Goal: Task Accomplishment & Management: Manage account settings

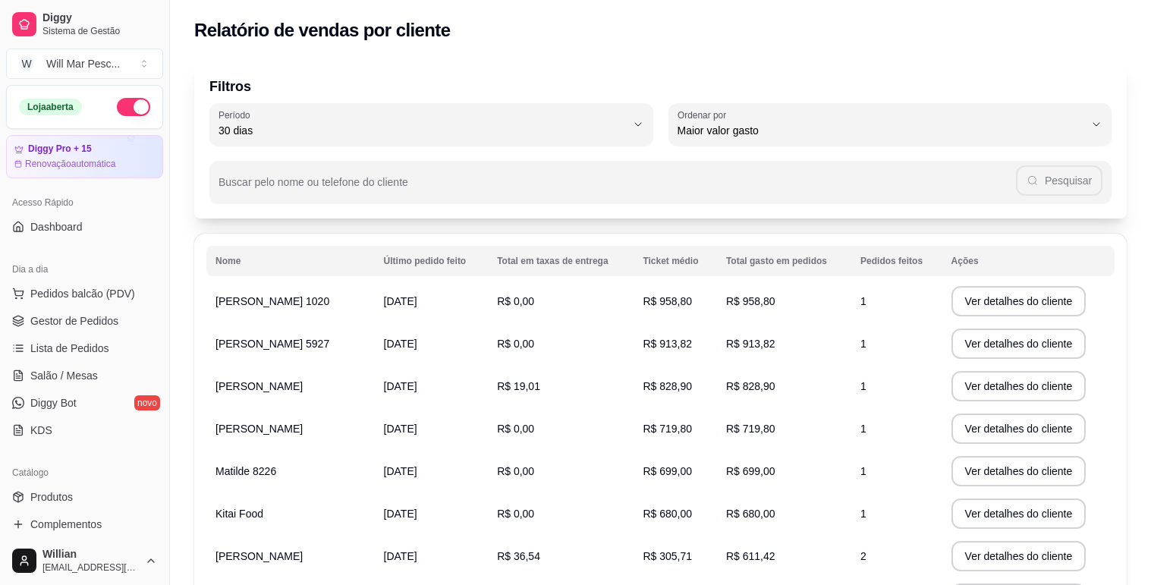
select select "30"
select select "HIGHEST_TOTAL_SPENT_WITH_ORDERS"
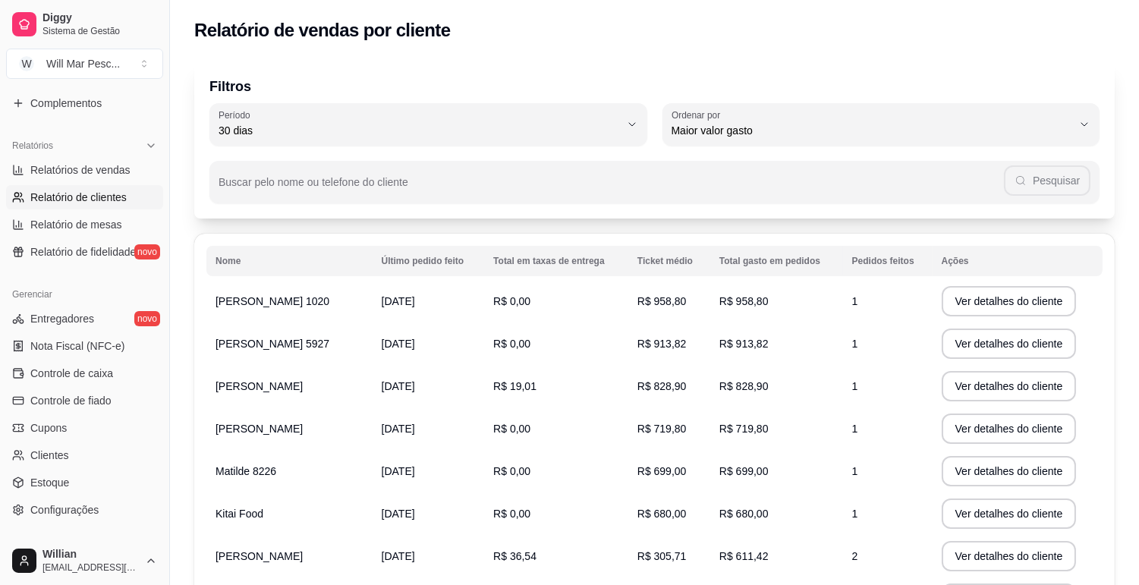
click at [109, 217] on span "Relatório de mesas" at bounding box center [76, 224] width 92 height 15
select select "TOTAL_OF_ORDERS"
select select "7"
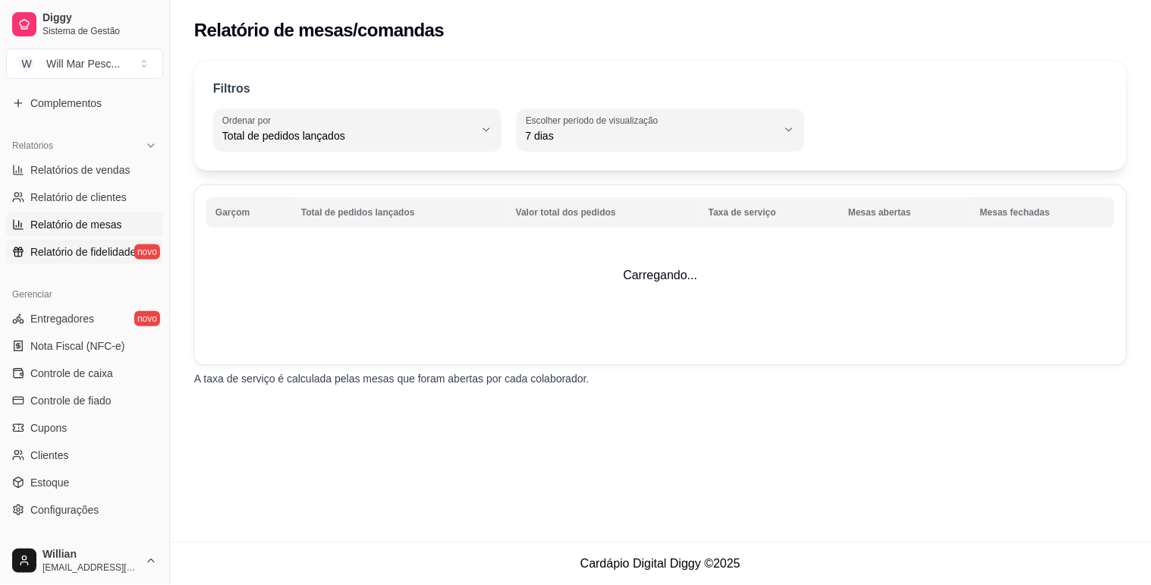
click at [96, 249] on span "Relatório de fidelidade" at bounding box center [82, 251] width 105 height 15
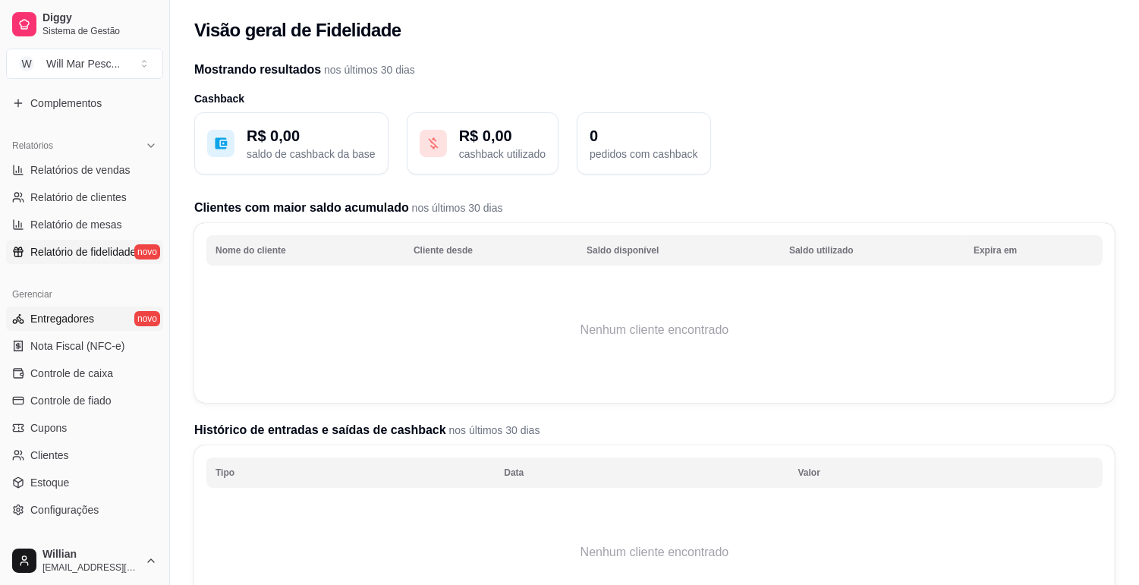
click at [89, 313] on span "Entregadores" at bounding box center [62, 318] width 64 height 15
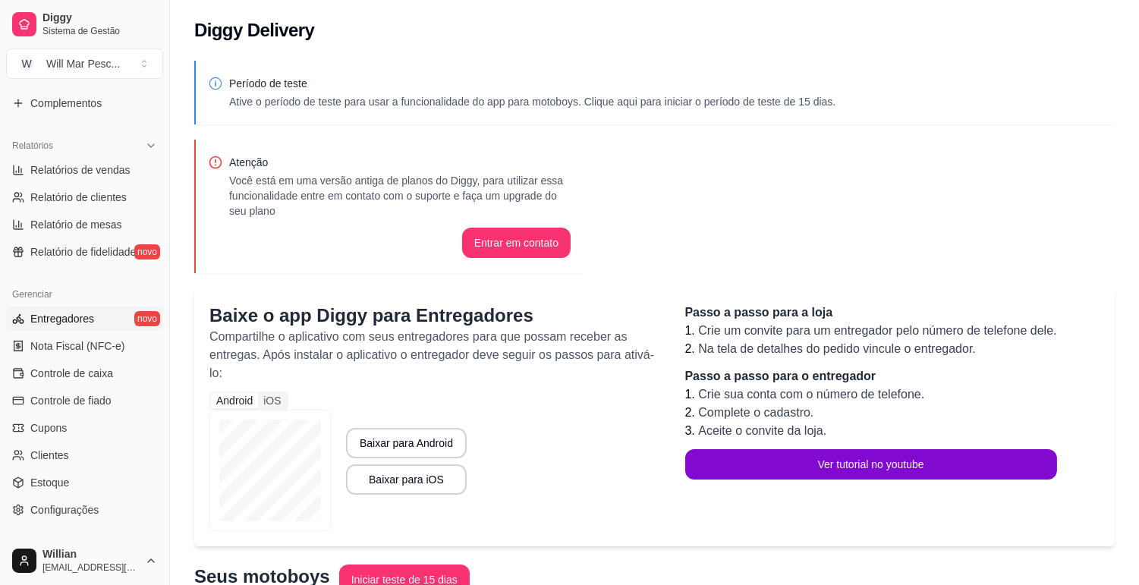
click at [87, 329] on link "Entregadores novo" at bounding box center [84, 319] width 157 height 24
click at [83, 344] on span "Nota Fiscal (NFC-e)" at bounding box center [77, 345] width 94 height 15
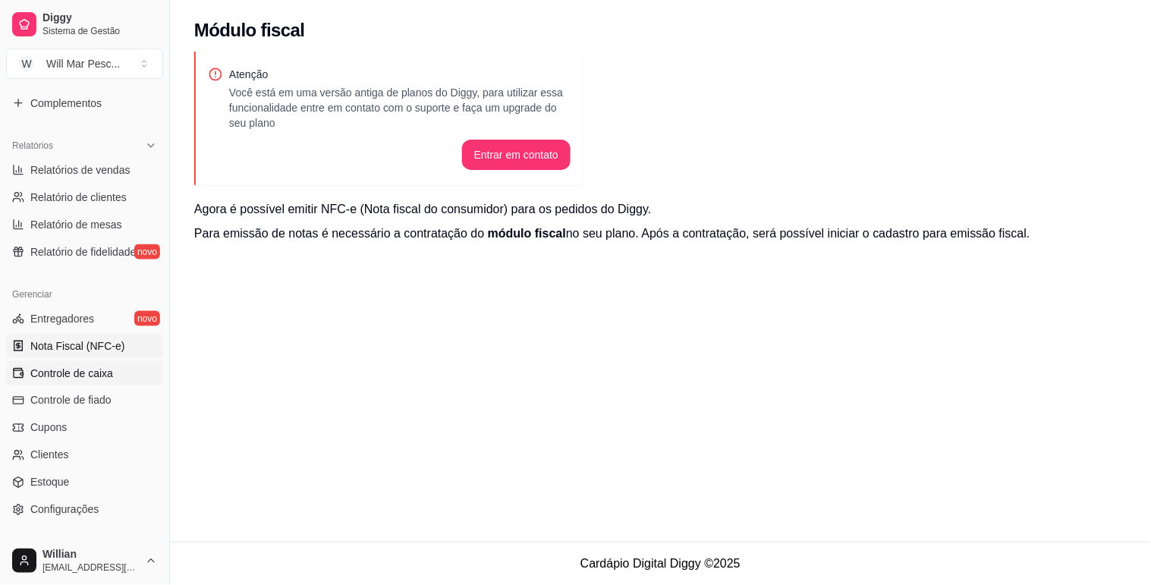
click at [71, 375] on span "Controle de caixa" at bounding box center [71, 373] width 83 height 15
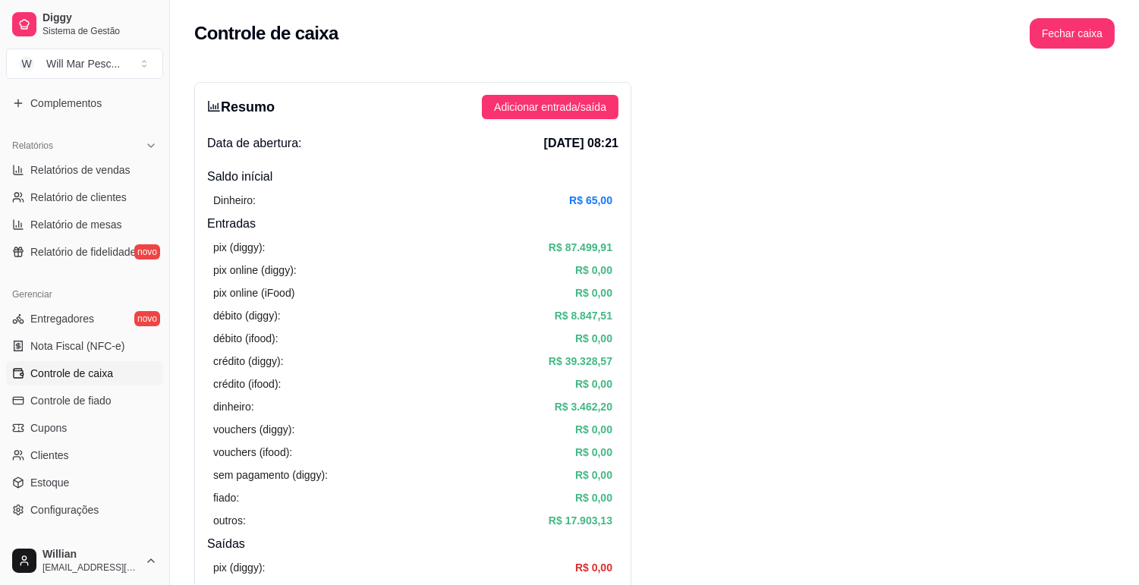
click at [74, 385] on ul "Entregadores novo Nota Fiscal (NFC-e) Controle de caixa Controle de fiado Cupon…" at bounding box center [84, 414] width 157 height 215
click at [74, 398] on span "Controle de fiado" at bounding box center [70, 400] width 81 height 15
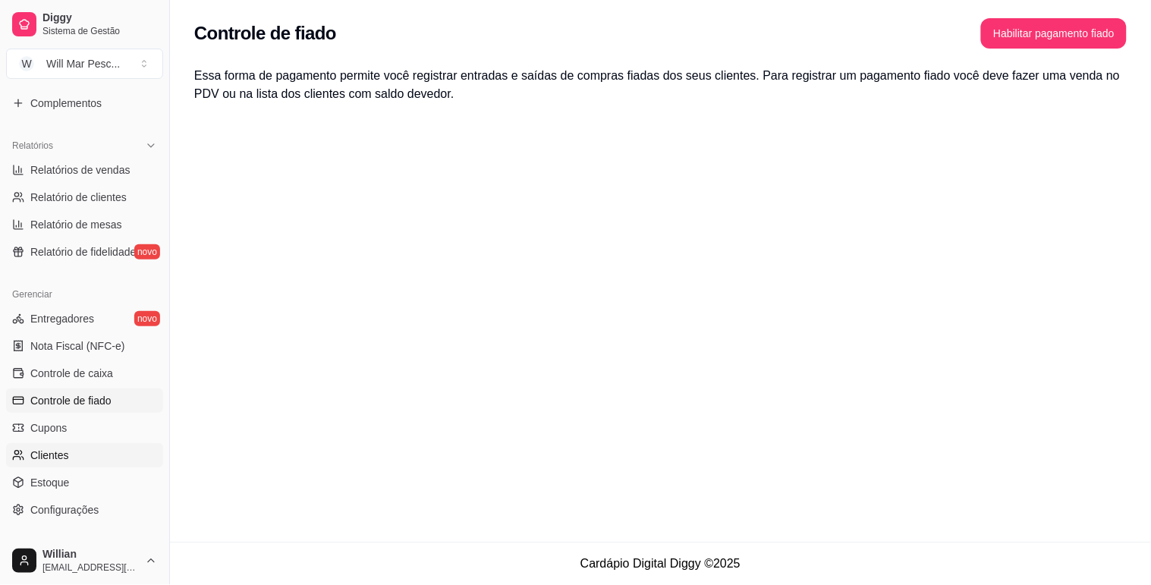
click at [40, 454] on span "Clientes" at bounding box center [49, 455] width 39 height 15
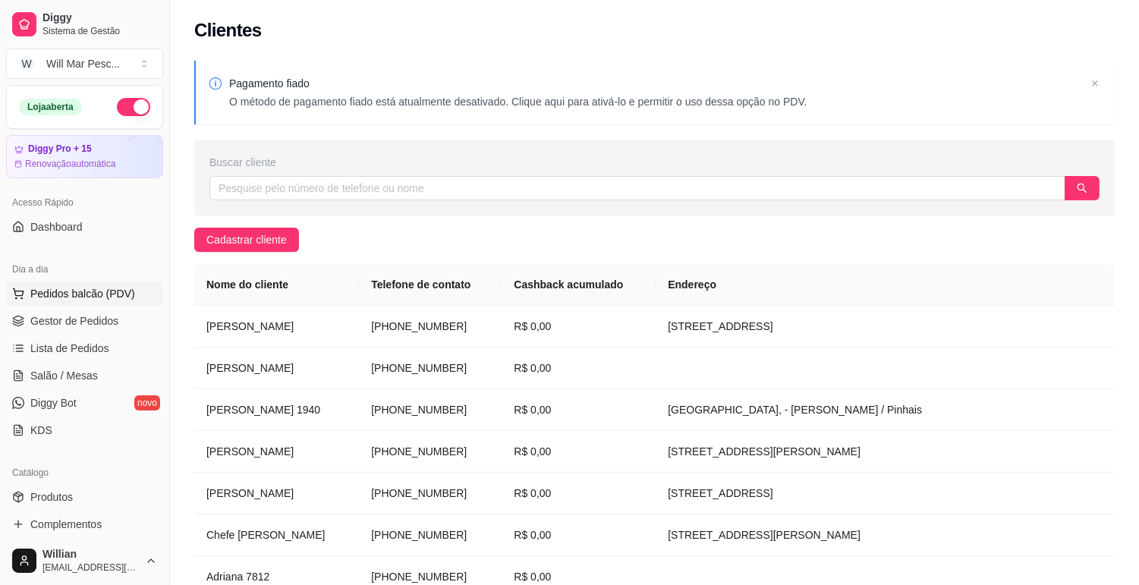
click at [80, 298] on span "Pedidos balcão (PDV)" at bounding box center [82, 293] width 105 height 15
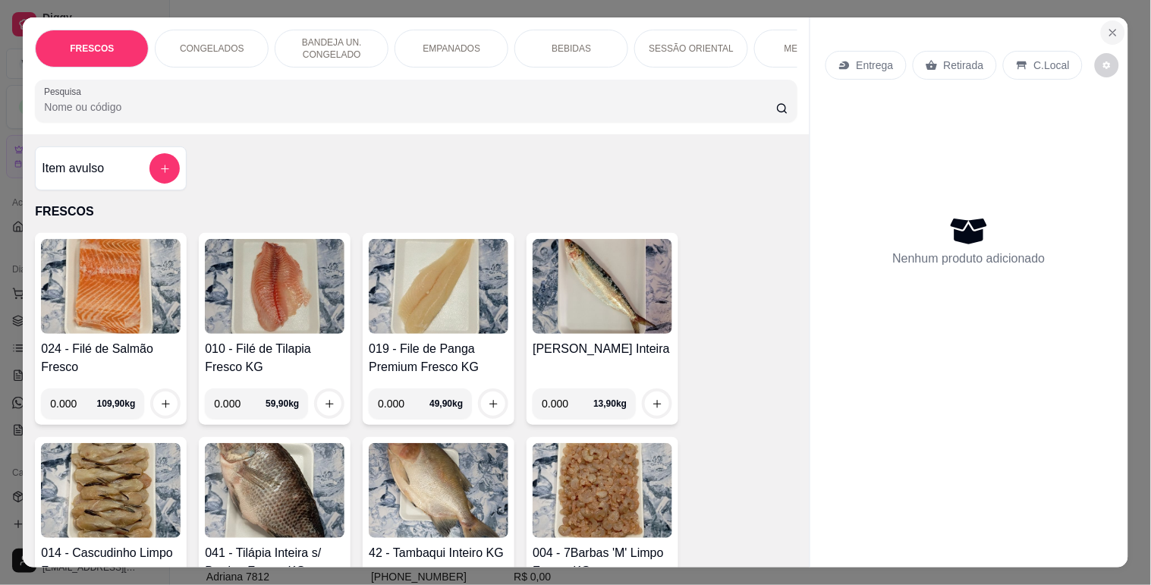
click at [1112, 28] on icon "Close" at bounding box center [1113, 33] width 12 height 12
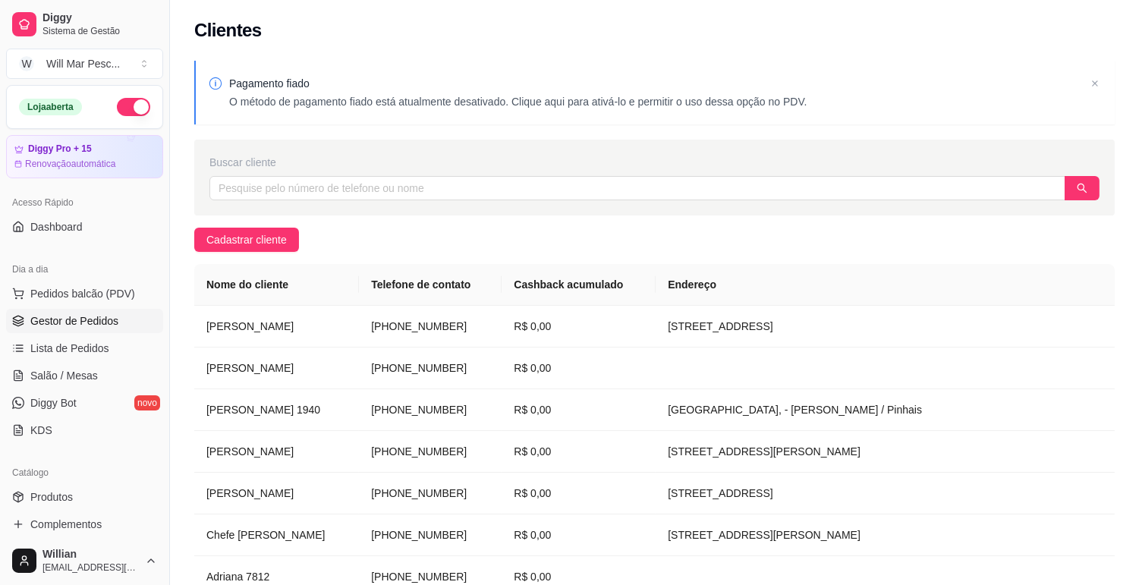
click at [100, 324] on span "Gestor de Pedidos" at bounding box center [74, 320] width 88 height 15
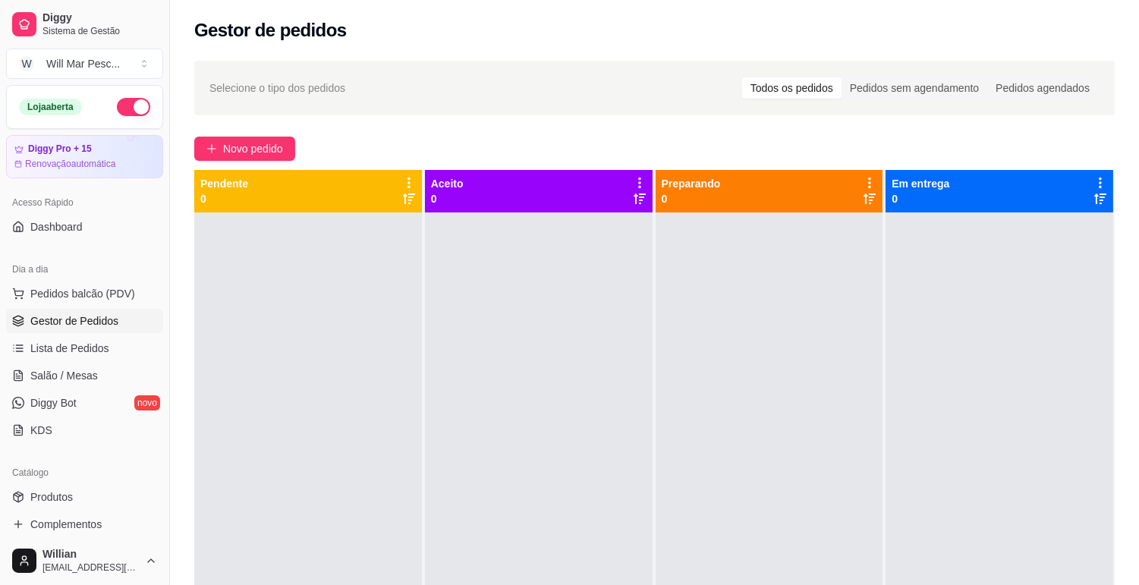
click at [830, 80] on div "Todos os pedidos" at bounding box center [791, 87] width 99 height 21
click at [742, 77] on input "Todos os pedidos" at bounding box center [742, 77] width 0 height 0
click at [256, 153] on span "Novo pedido" at bounding box center [253, 148] width 60 height 17
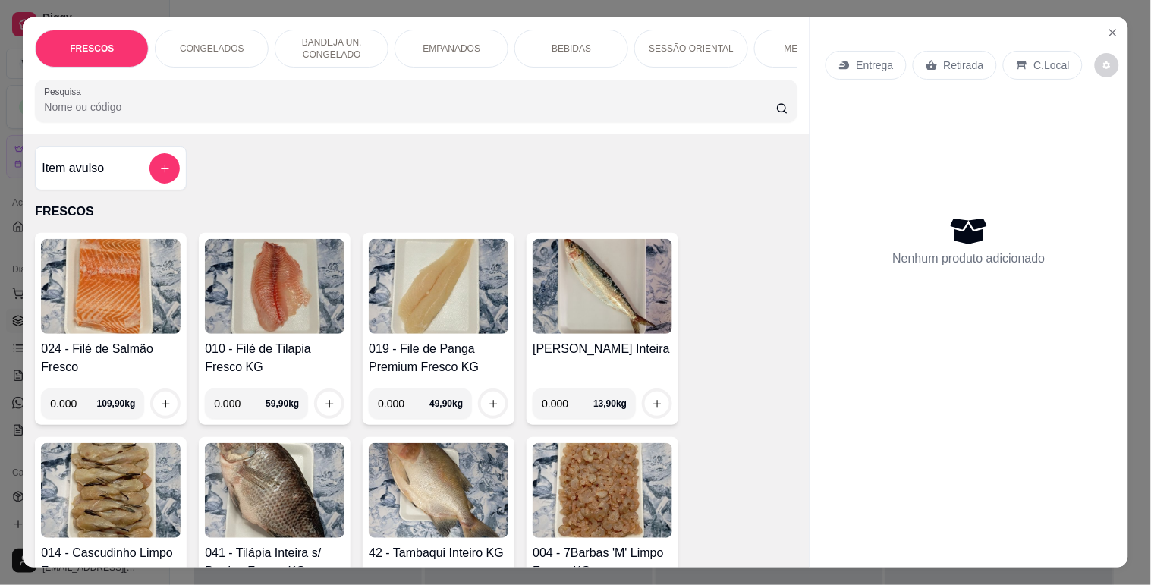
click at [839, 62] on icon at bounding box center [844, 65] width 10 height 8
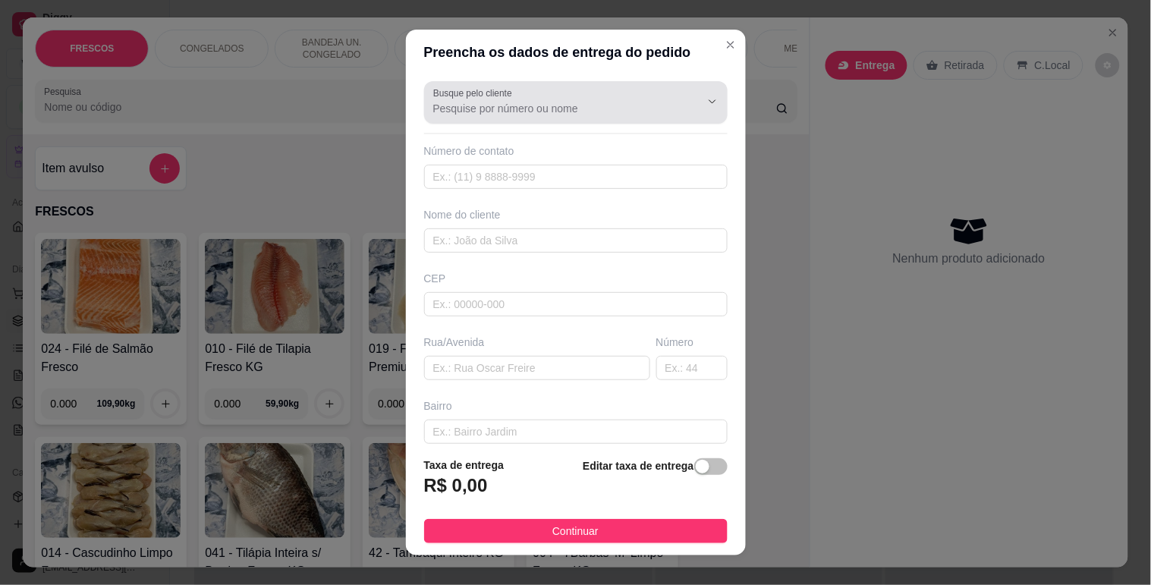
click at [609, 104] on input "Busque pelo cliente" at bounding box center [554, 108] width 243 height 15
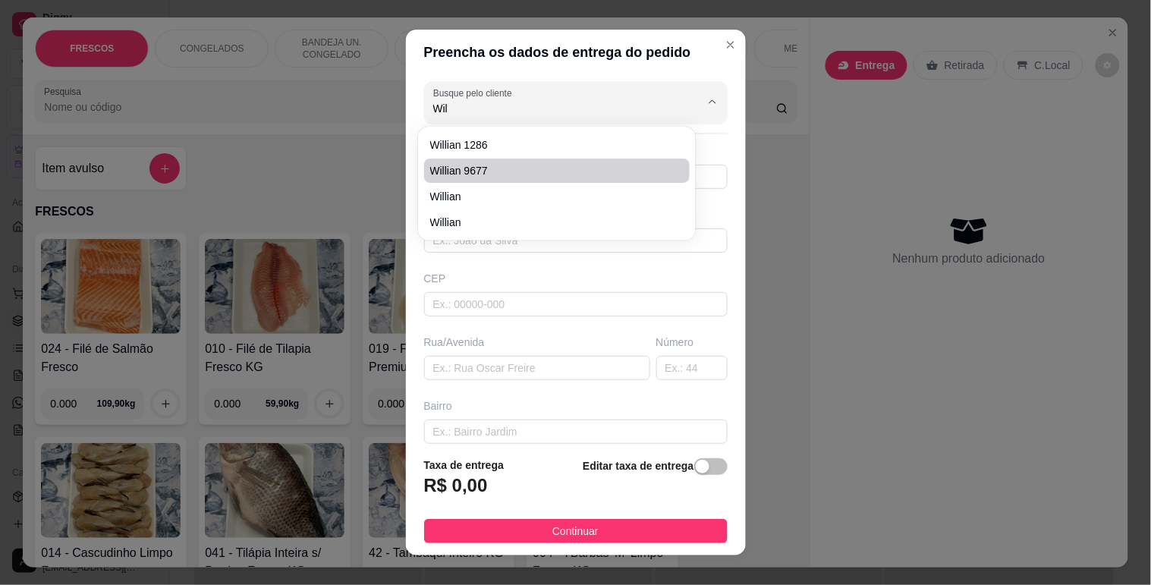
click at [531, 179] on li "Willian 9677" at bounding box center [557, 171] width 266 height 24
type input "Willian 9677"
type input "41999569677"
type input "Willian 9677"
type input "80020310"
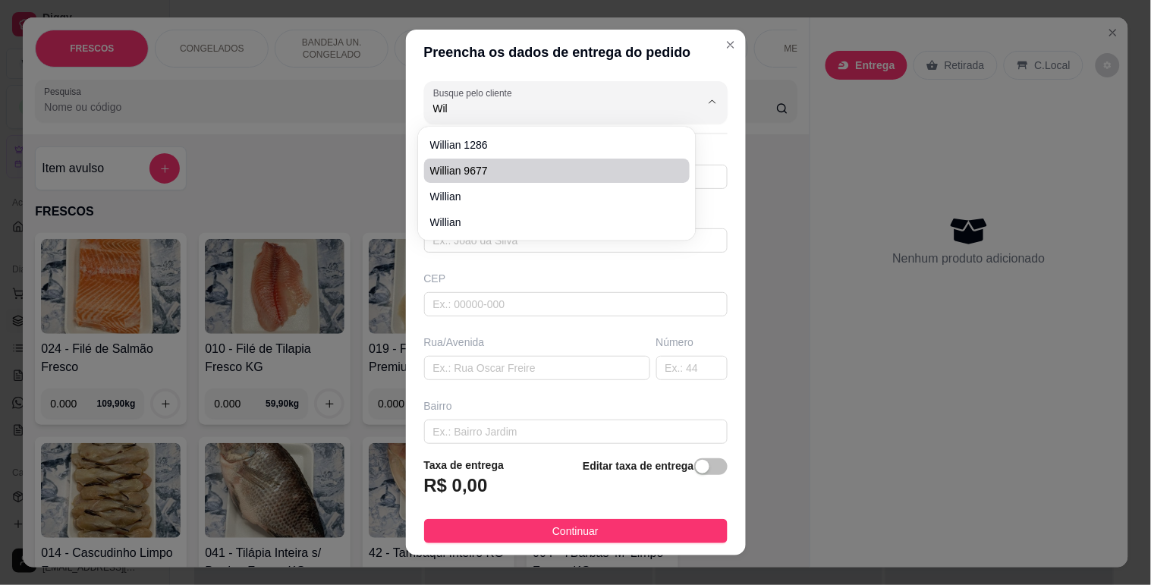
type input "Rua XV de Novembro"
type input "621"
type input "Centro"
type input "[GEOGRAPHIC_DATA]"
type input "2ª andar"
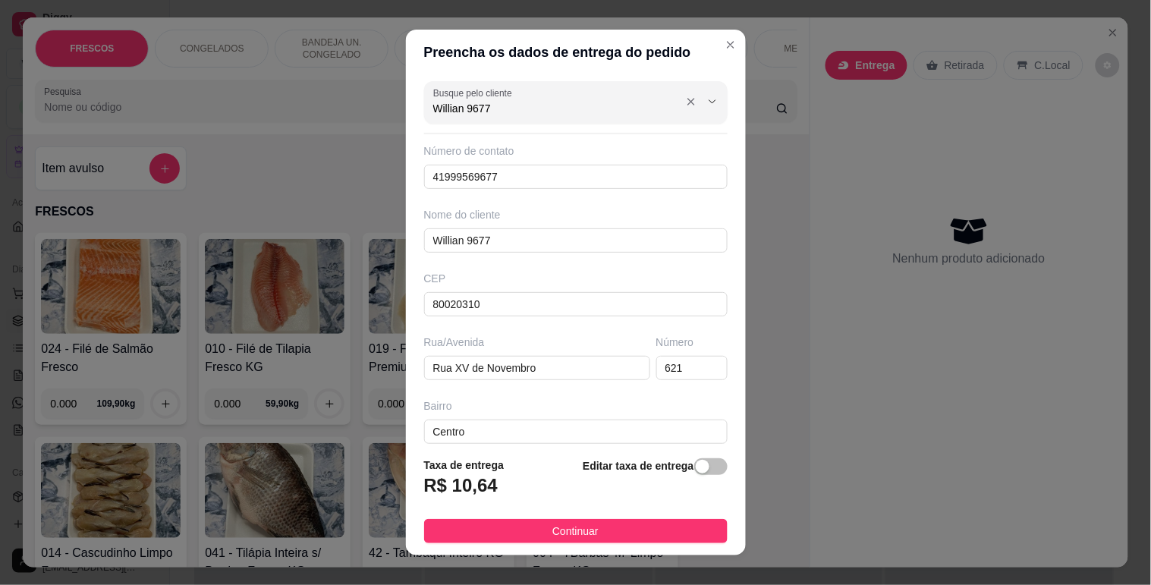
click at [528, 103] on input "Willian 9677" at bounding box center [554, 108] width 243 height 15
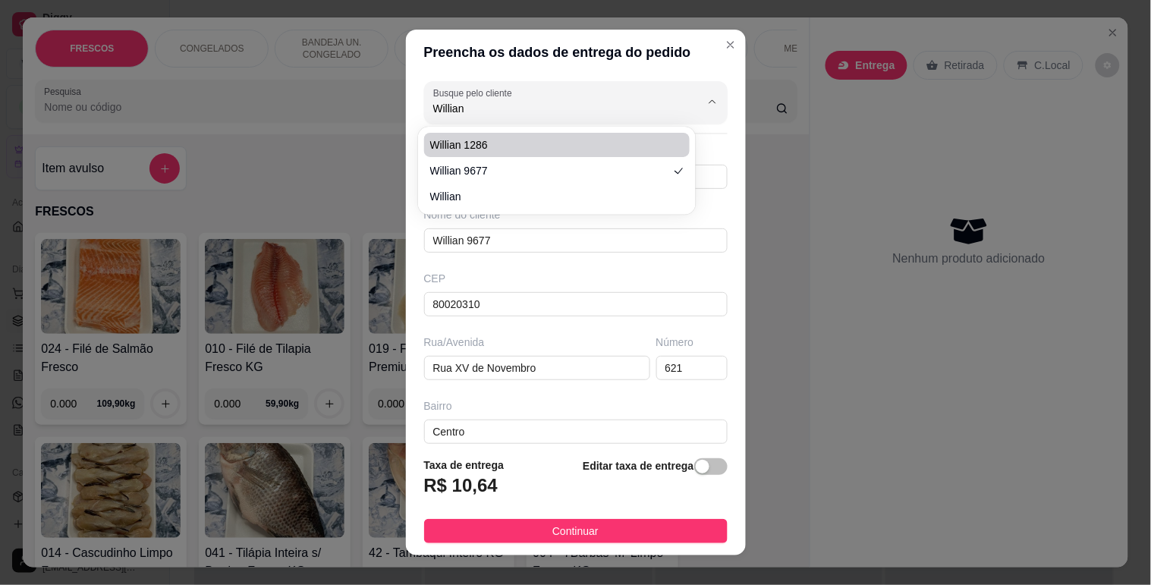
click at [532, 138] on span "Willian 1286" at bounding box center [549, 144] width 239 height 15
type input "Willian 1286"
type input "41998711286"
type input "Willian 1286"
type input "81720240"
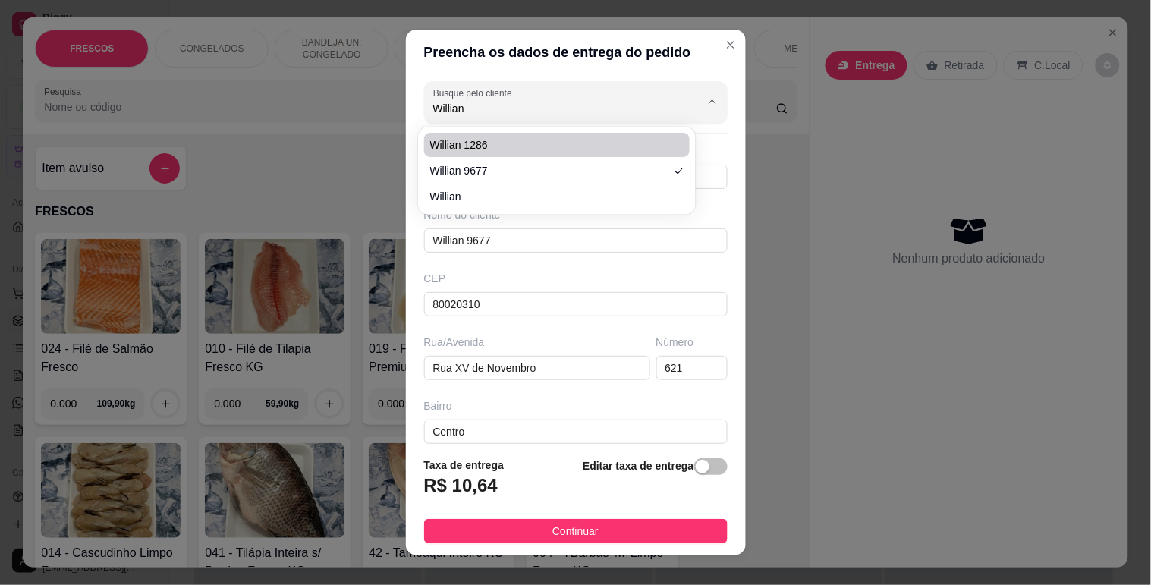
type input "Rua [PERSON_NAME]"
type input "790"
type input "Alto Boqueirão"
type input "Sobrado 15"
click at [536, 108] on input "Willian 1286" at bounding box center [554, 108] width 243 height 15
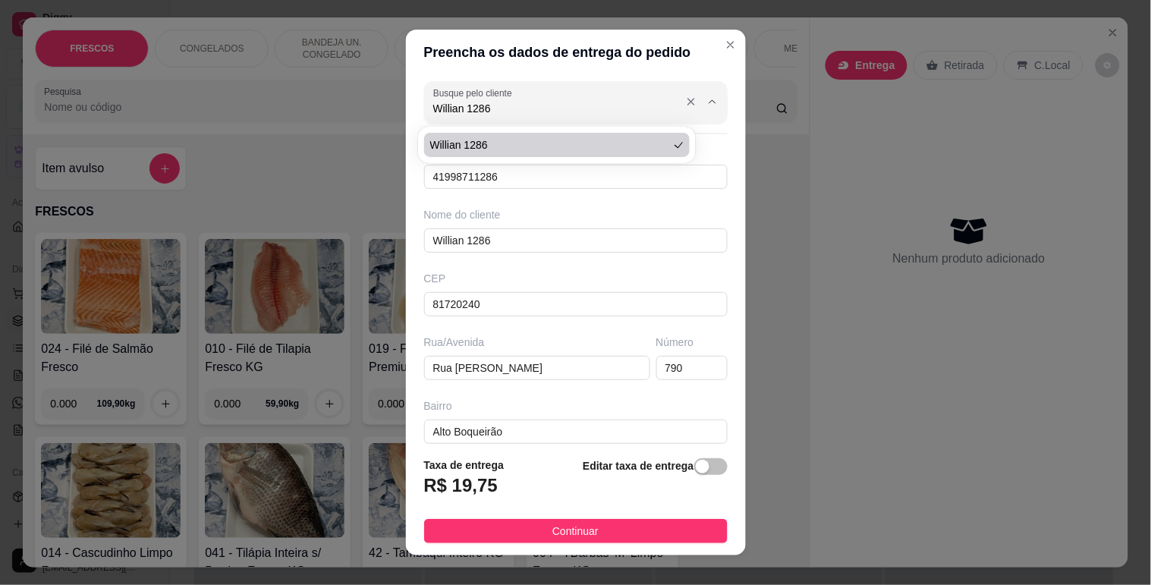
click at [536, 108] on input "Willian 1286" at bounding box center [554, 108] width 243 height 15
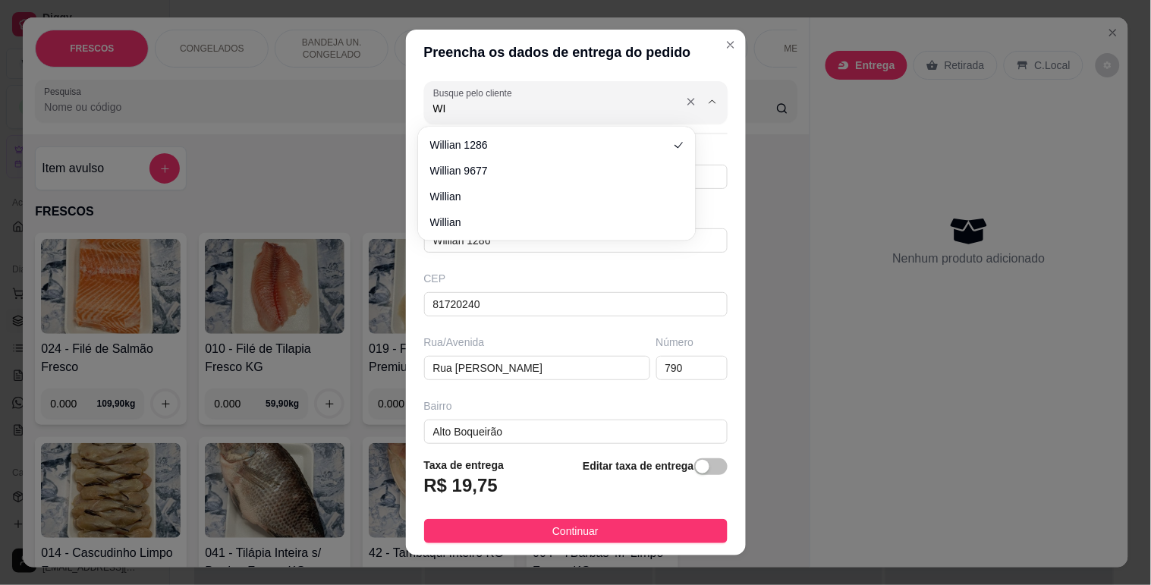
type input "W"
click at [725, 46] on icon "Close" at bounding box center [731, 45] width 12 height 12
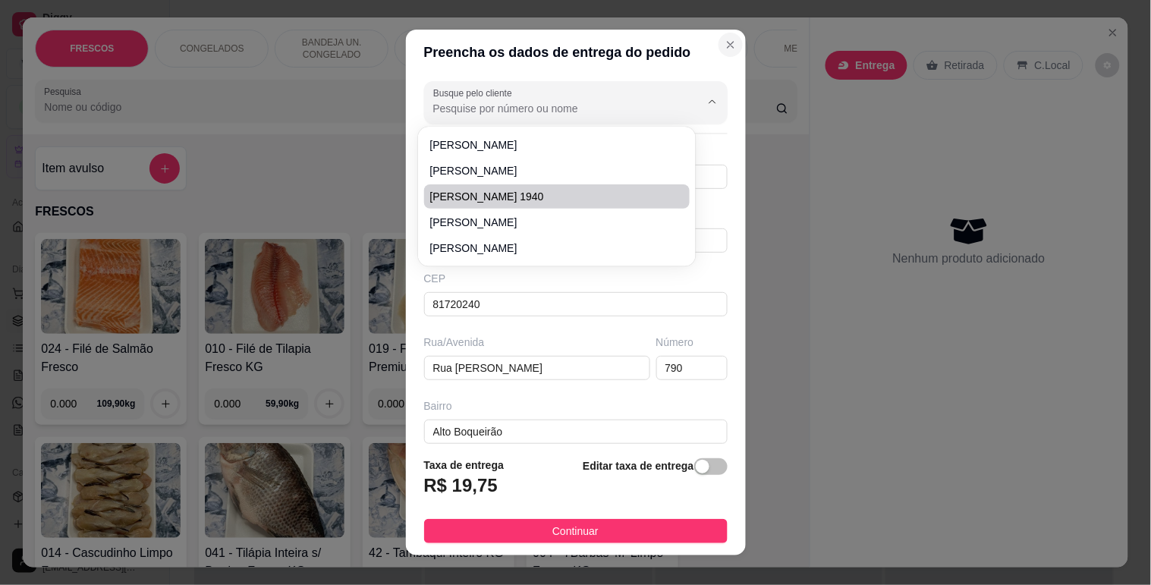
click at [725, 42] on icon "Close" at bounding box center [731, 45] width 12 height 12
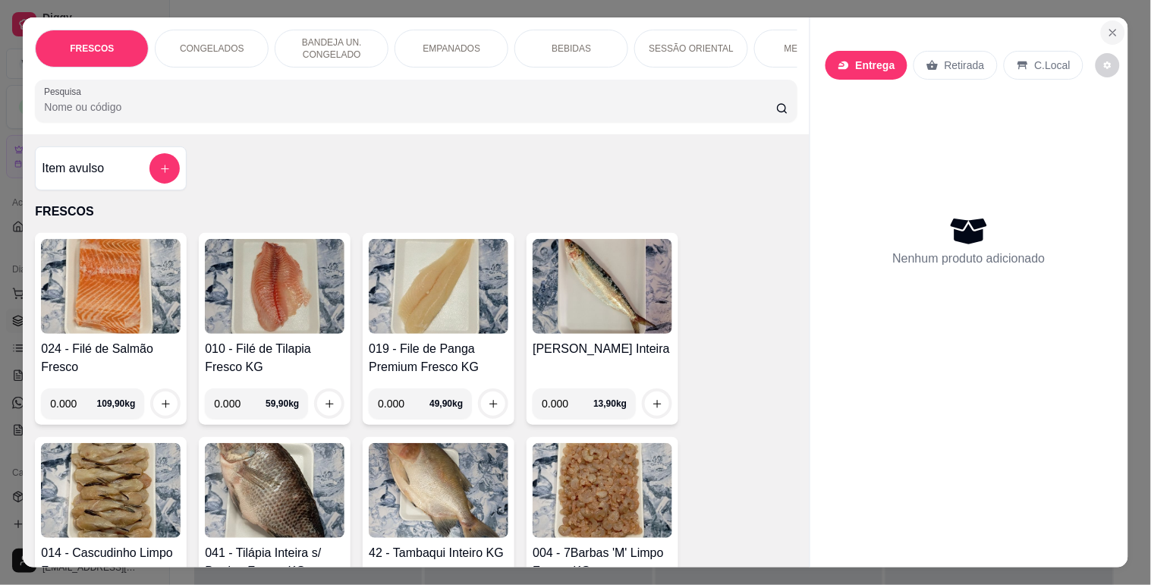
click at [1101, 25] on button "Close" at bounding box center [1113, 32] width 24 height 24
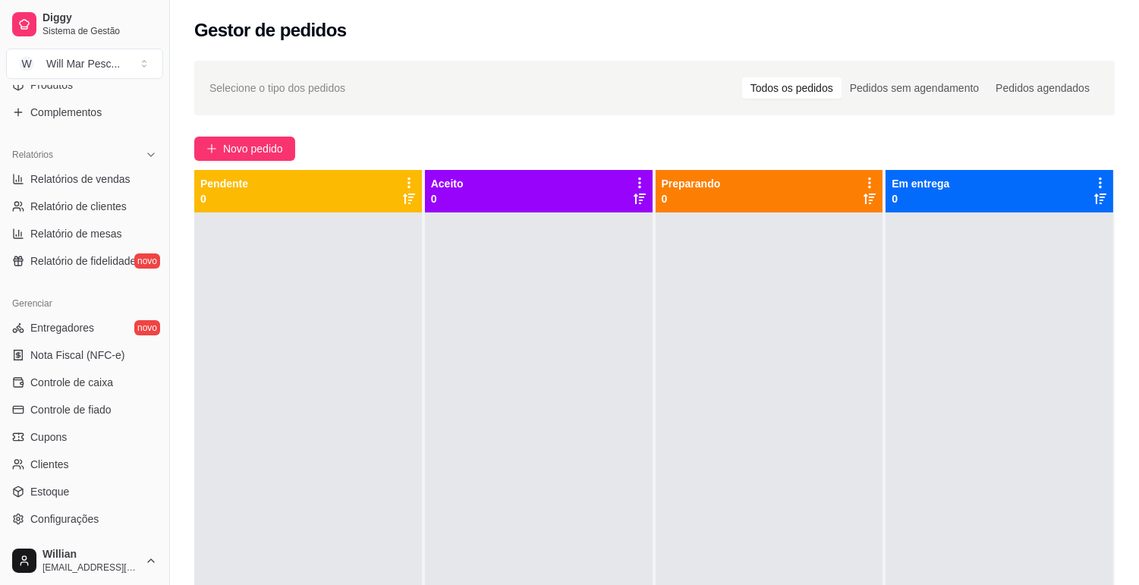
scroll to position [421, 0]
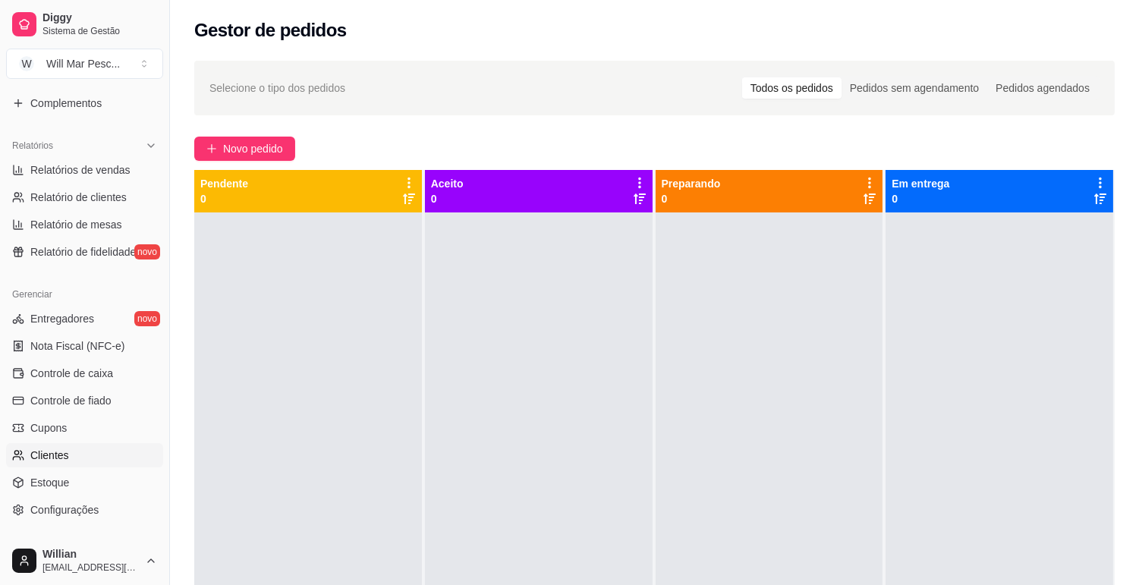
click at [33, 448] on span "Clientes" at bounding box center [49, 455] width 39 height 15
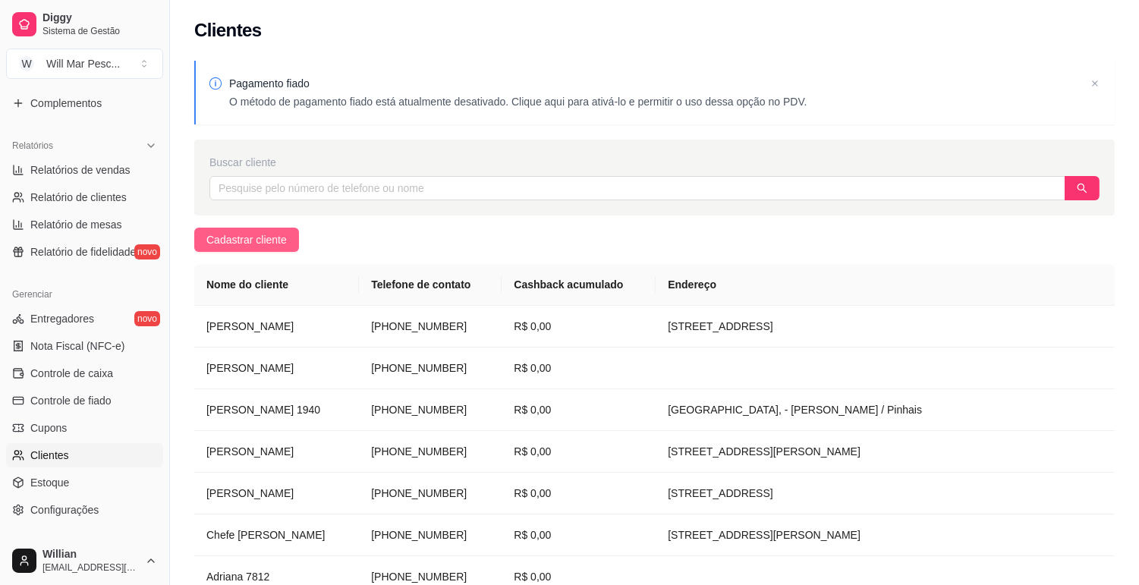
click at [292, 237] on button "Cadastrar cliente" at bounding box center [246, 240] width 105 height 24
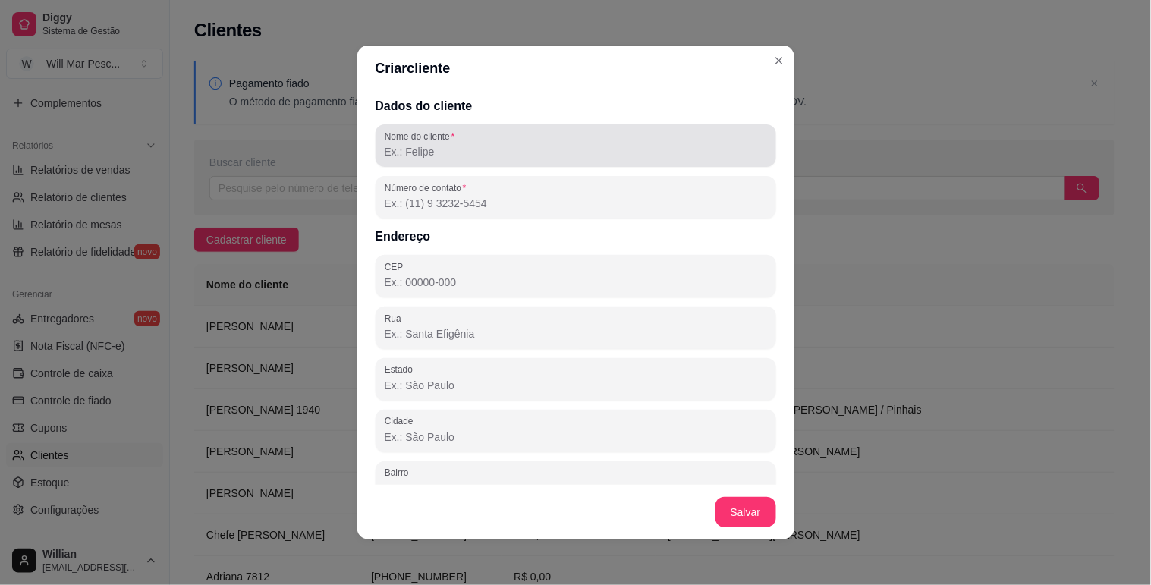
click at [421, 161] on div "Nome do cliente" at bounding box center [576, 145] width 401 height 42
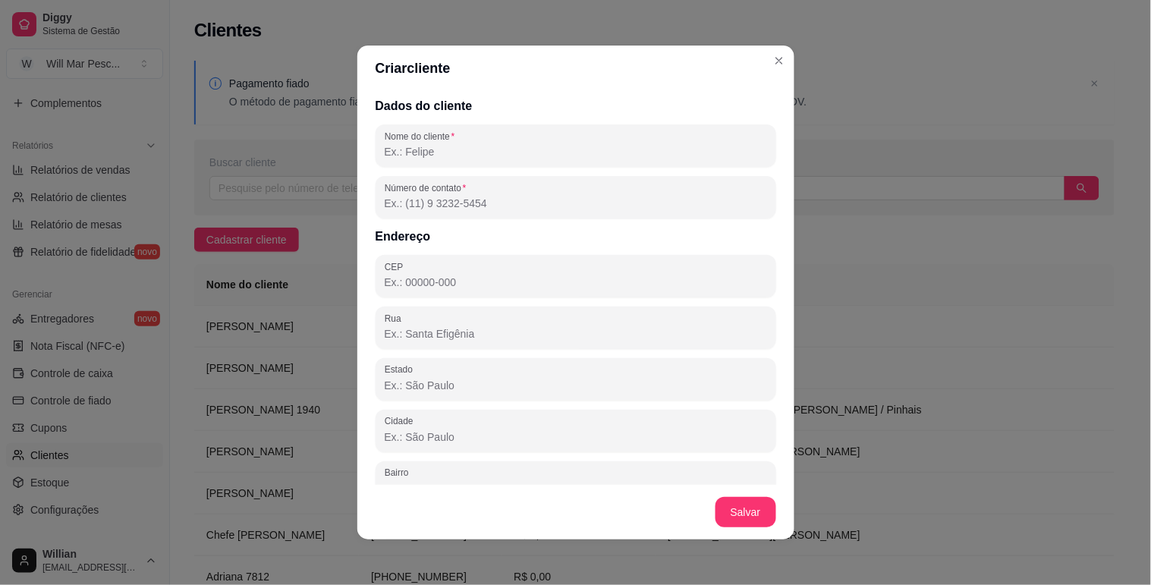
click at [451, 200] on input "Número de contato" at bounding box center [576, 203] width 382 height 15
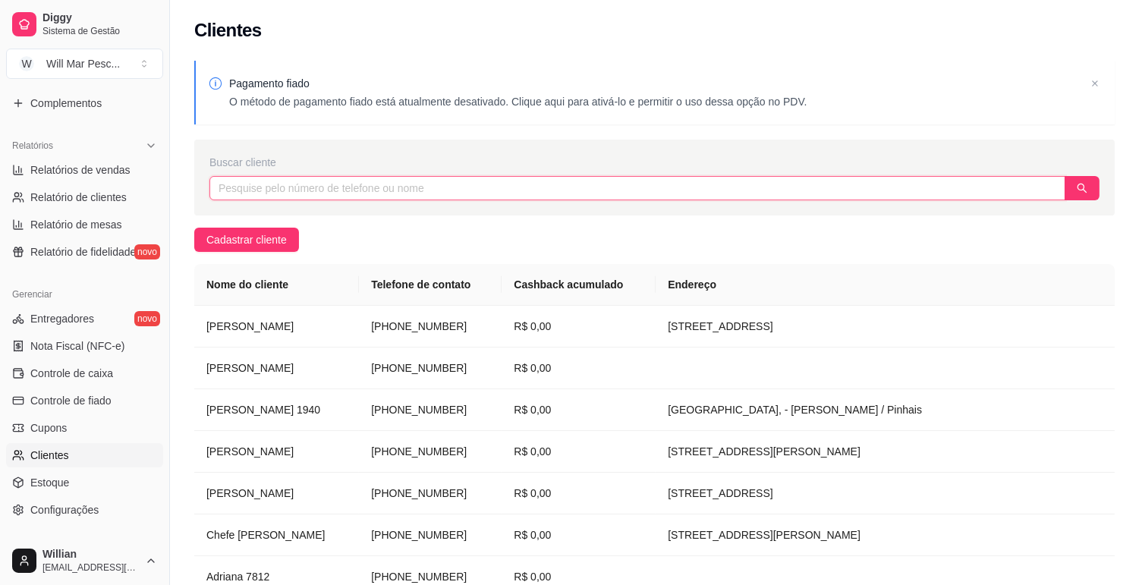
click at [346, 190] on input "text" at bounding box center [637, 188] width 856 height 24
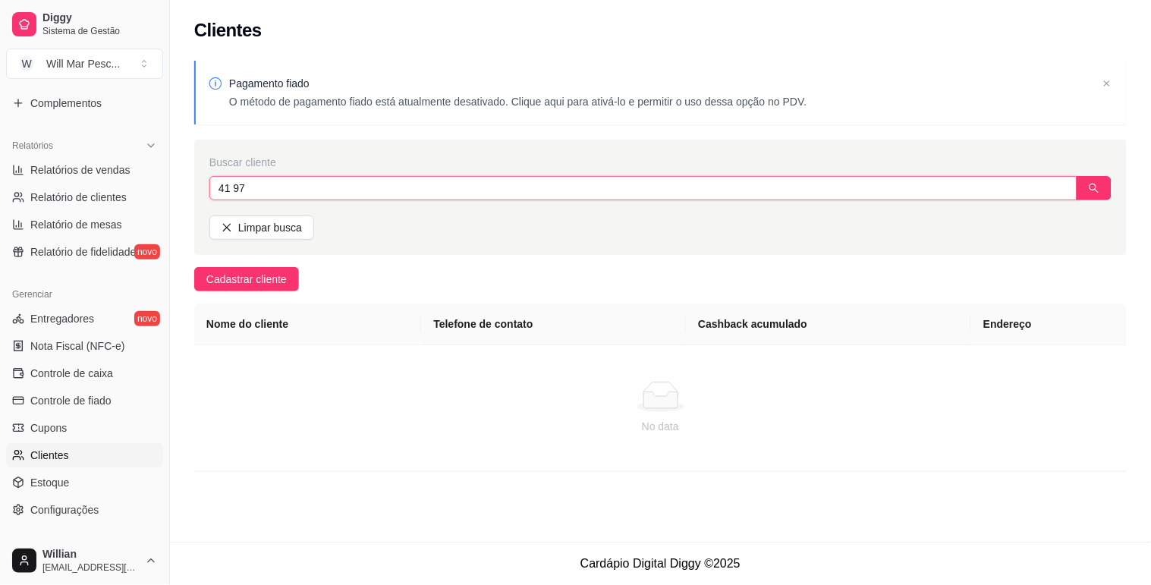
click at [357, 190] on input "41 97" at bounding box center [643, 188] width 868 height 24
type input "4"
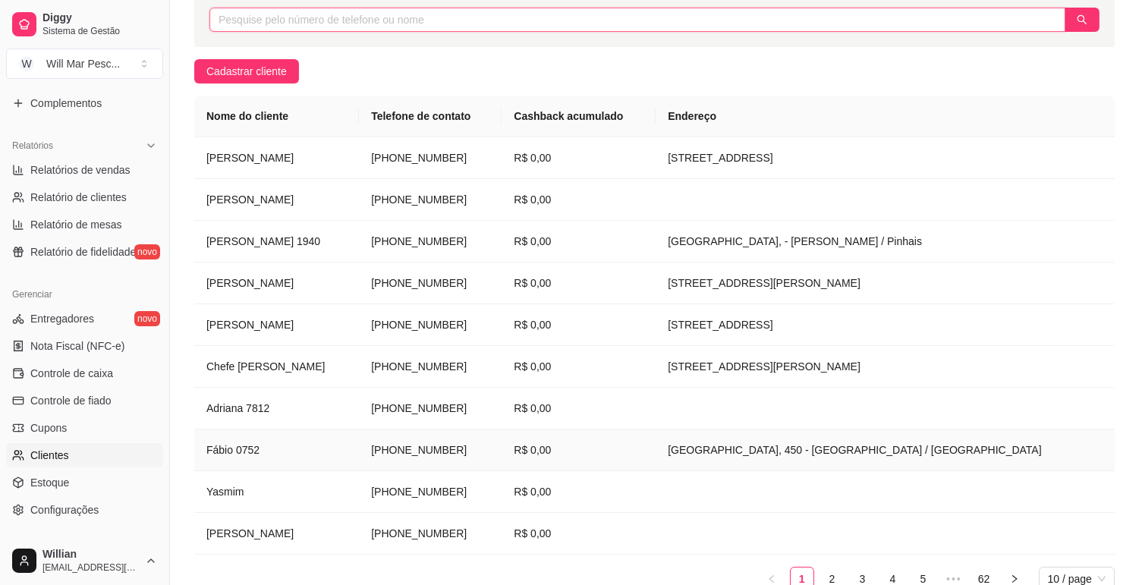
scroll to position [248, 0]
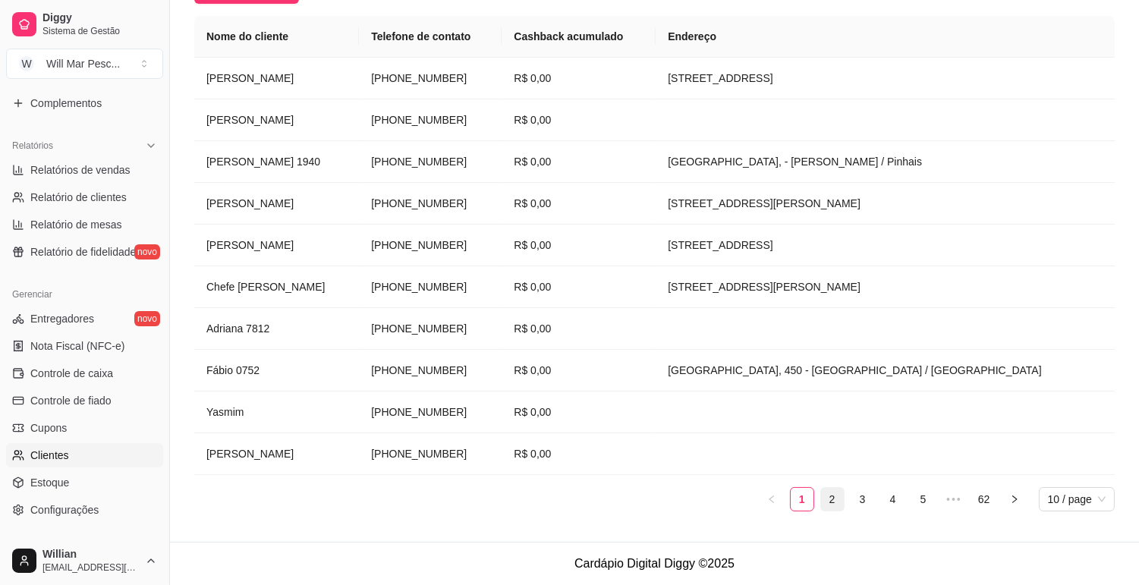
click at [823, 493] on link "2" at bounding box center [832, 499] width 23 height 23
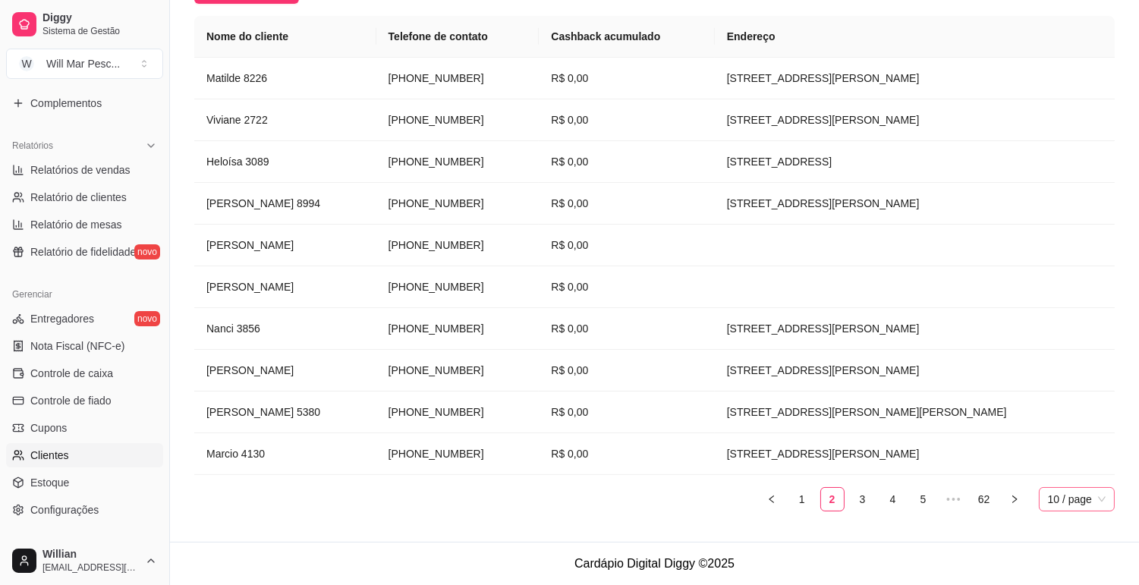
click at [1060, 492] on span "10 / page" at bounding box center [1077, 499] width 58 height 23
click at [861, 498] on link "3" at bounding box center [862, 499] width 23 height 23
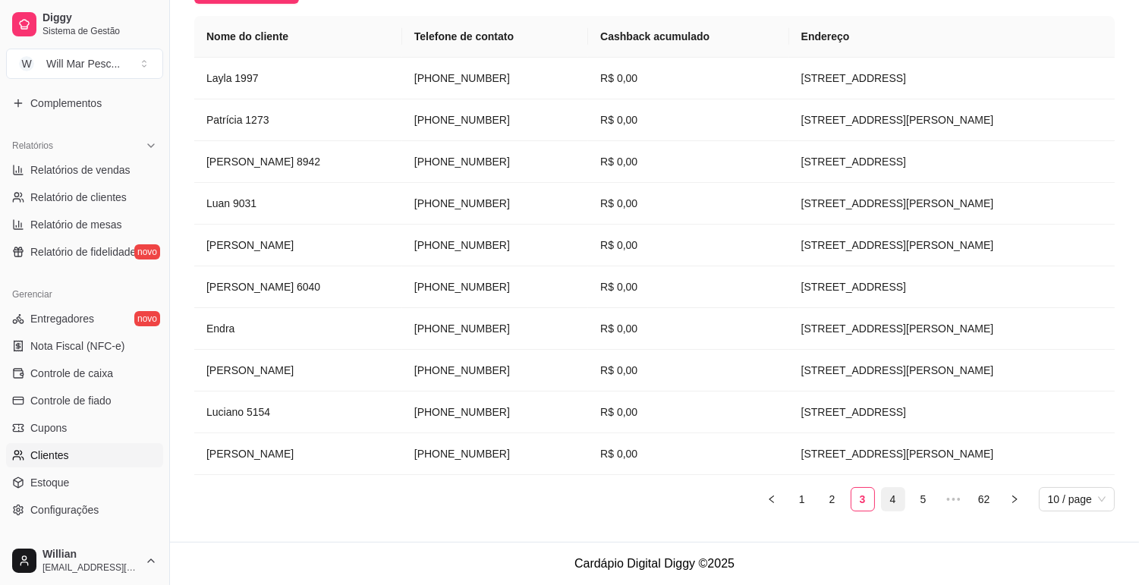
click at [882, 497] on link "4" at bounding box center [893, 499] width 23 height 23
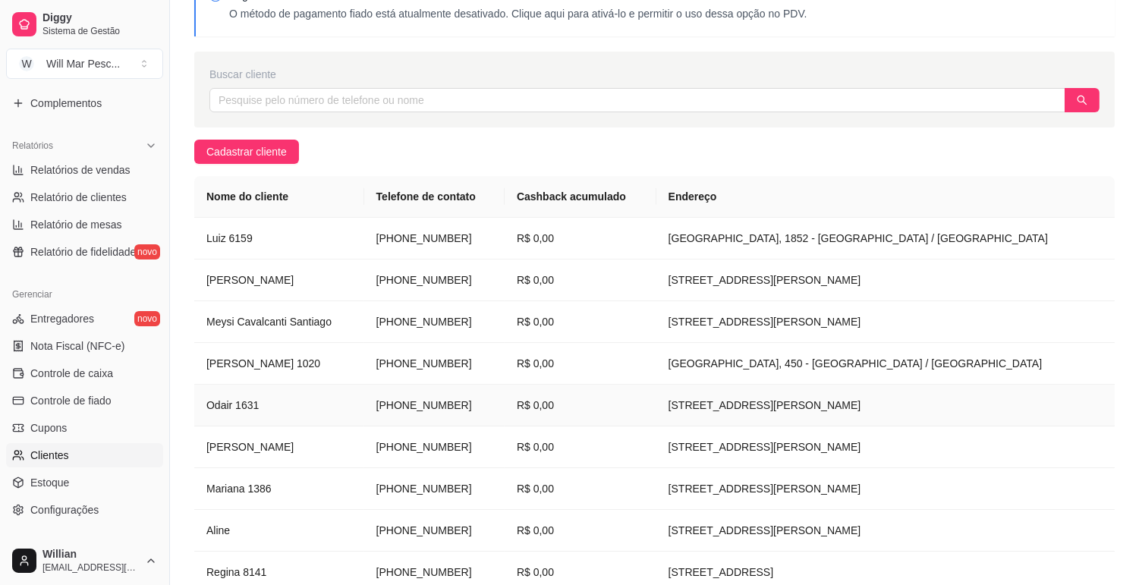
scroll to position [0, 0]
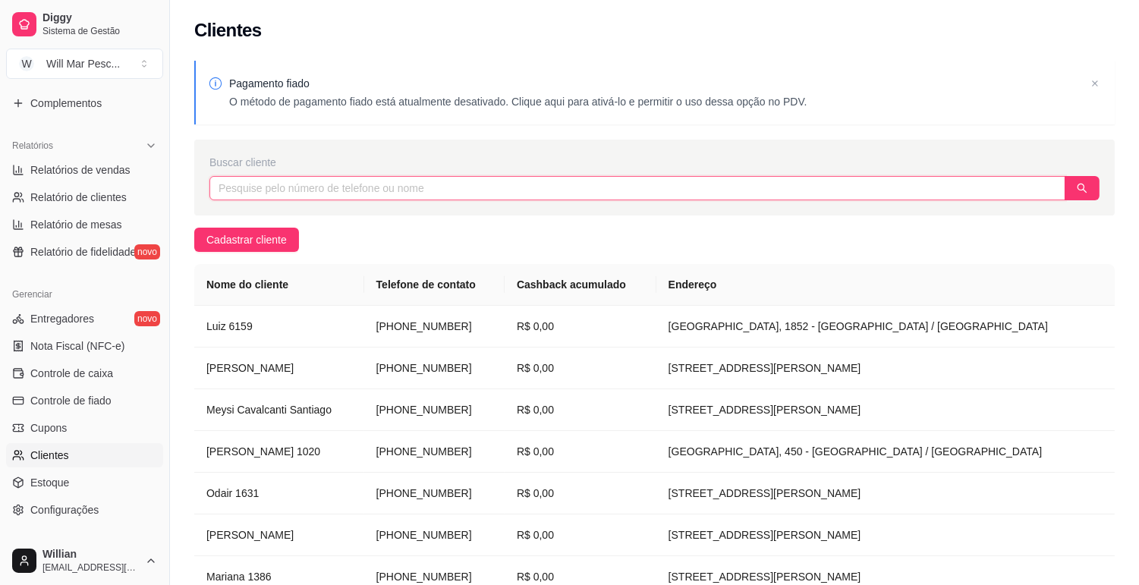
click at [282, 196] on input "text" at bounding box center [637, 188] width 856 height 24
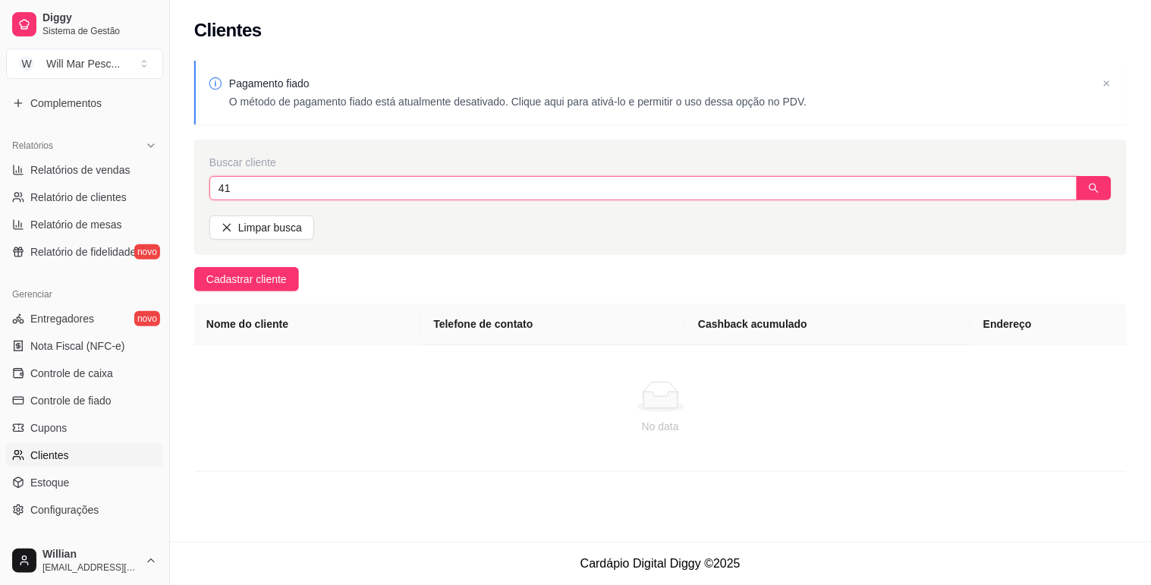
type input "4"
click at [1093, 176] on button "button" at bounding box center [1094, 188] width 35 height 24
click at [1093, 176] on button "button" at bounding box center [1090, 188] width 41 height 24
drag, startPoint x: 911, startPoint y: 187, endPoint x: 246, endPoint y: 197, distance: 665.4
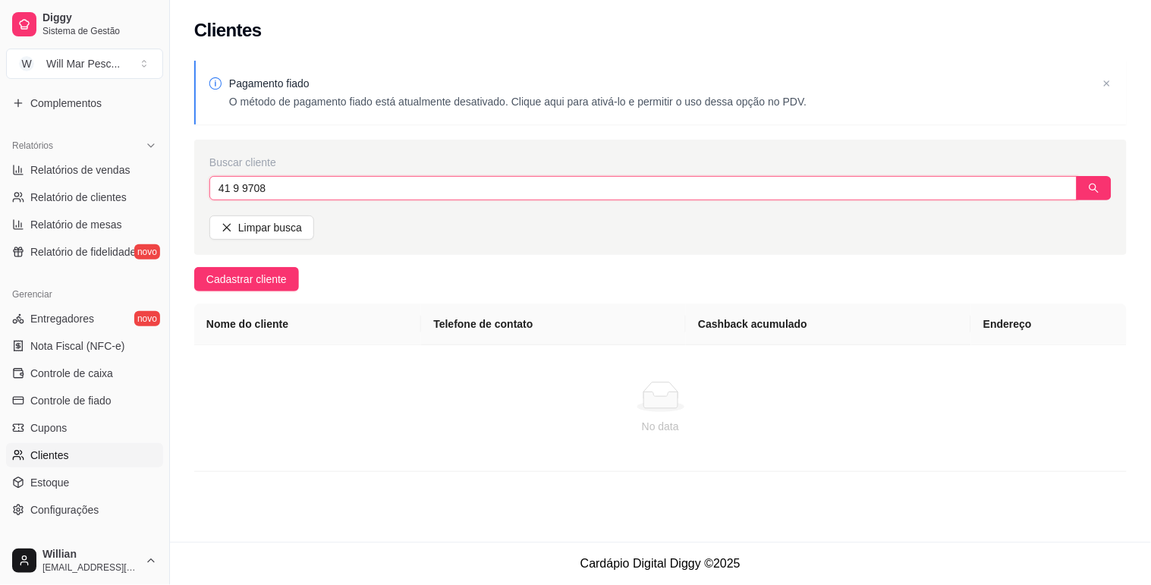
click at [246, 197] on input "41 9 9708" at bounding box center [643, 188] width 868 height 24
type input "4"
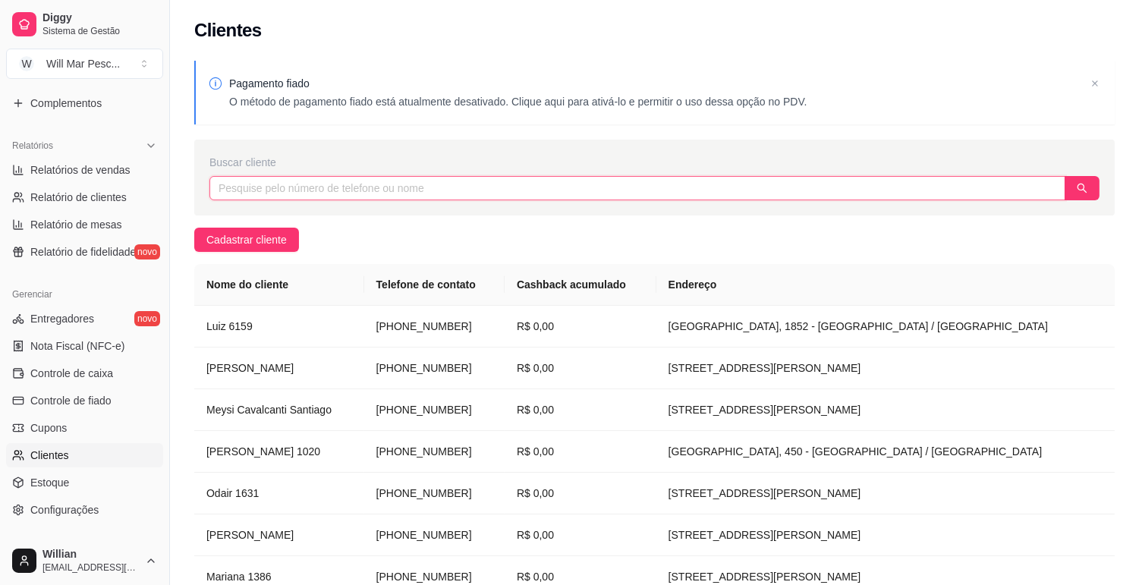
type input "w"
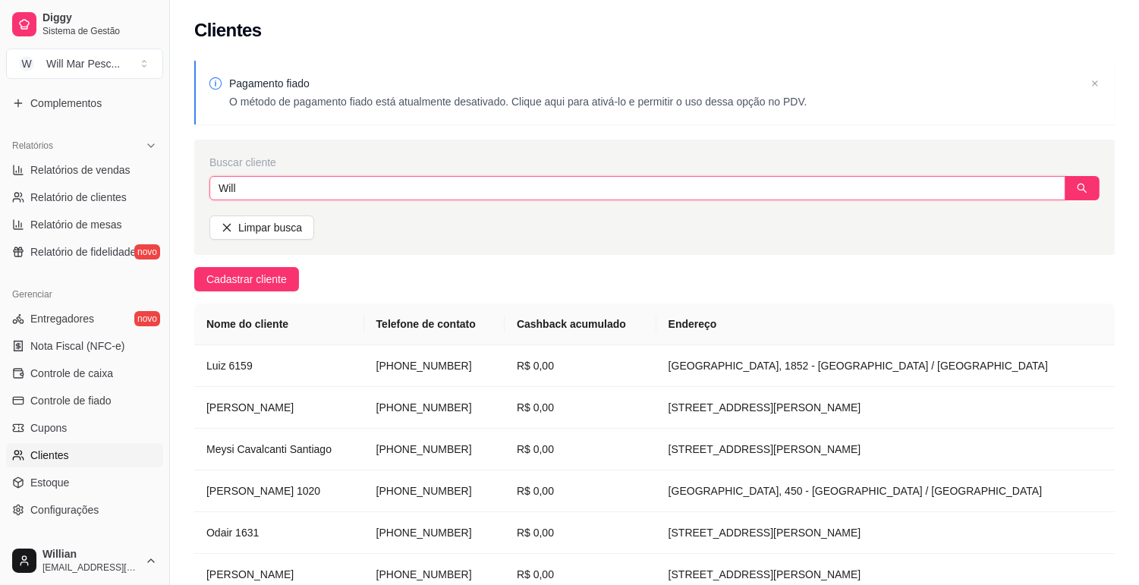
type input "Will"
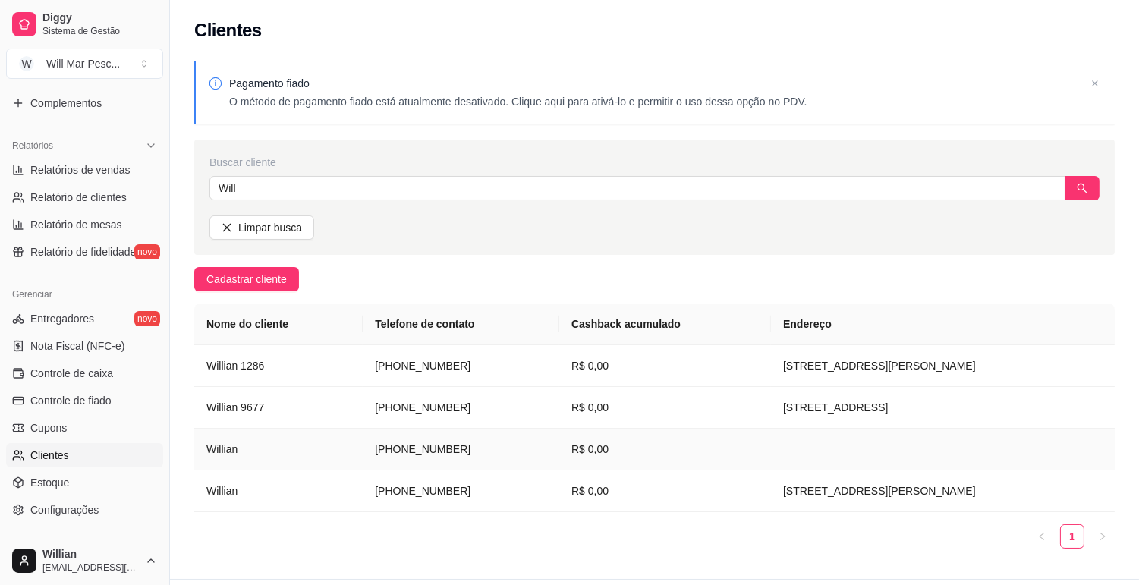
click at [446, 440] on td "[PHONE_NUMBER]" at bounding box center [461, 450] width 196 height 42
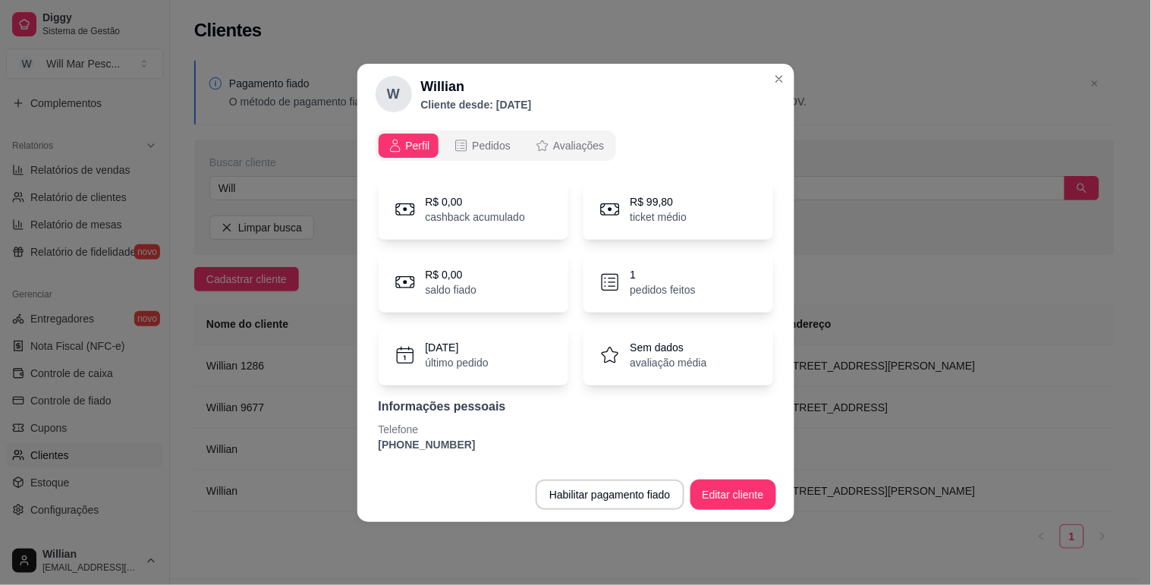
click at [448, 438] on p "[PHONE_NUMBER]" at bounding box center [576, 444] width 395 height 15
click at [479, 145] on span "Pedidos" at bounding box center [491, 145] width 39 height 15
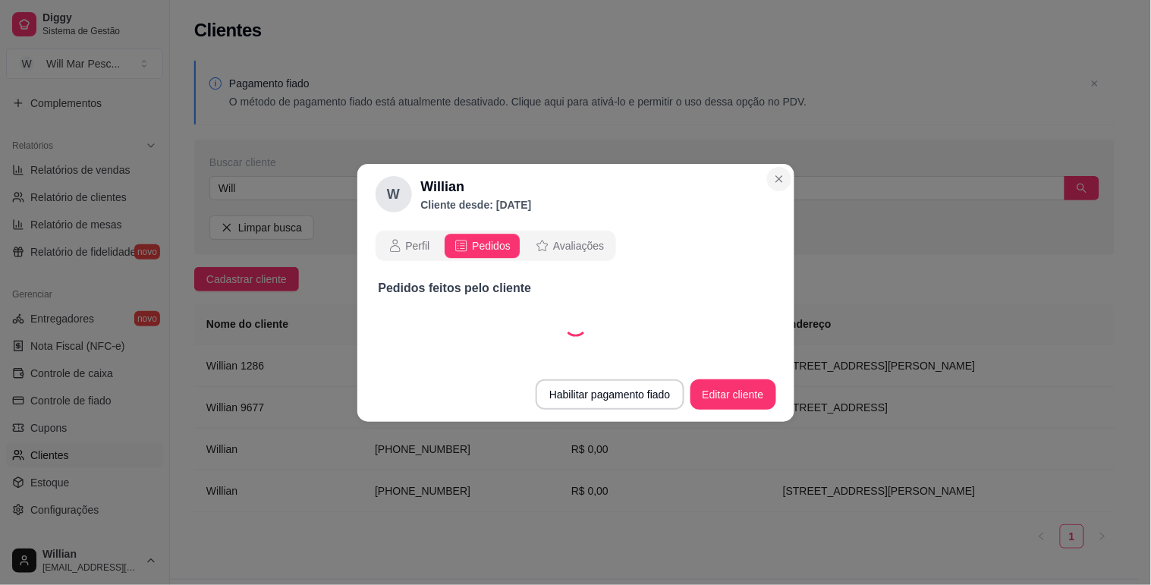
select select "30"
select select "ALL"
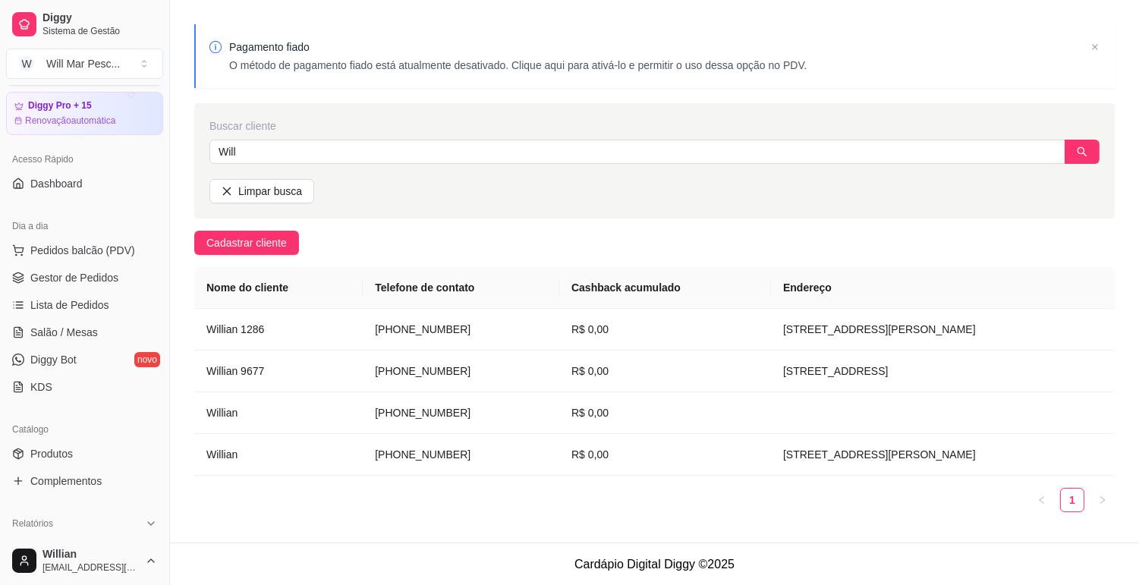
scroll to position [3, 0]
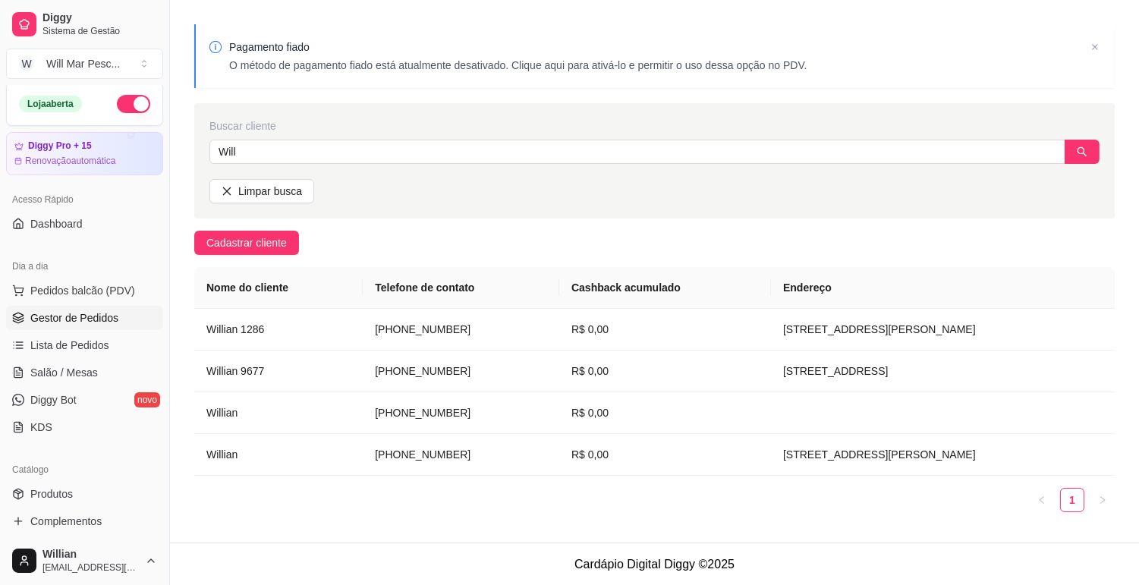
click at [114, 323] on span "Gestor de Pedidos" at bounding box center [74, 317] width 88 height 15
